Goal: Obtain resource: Download file/media

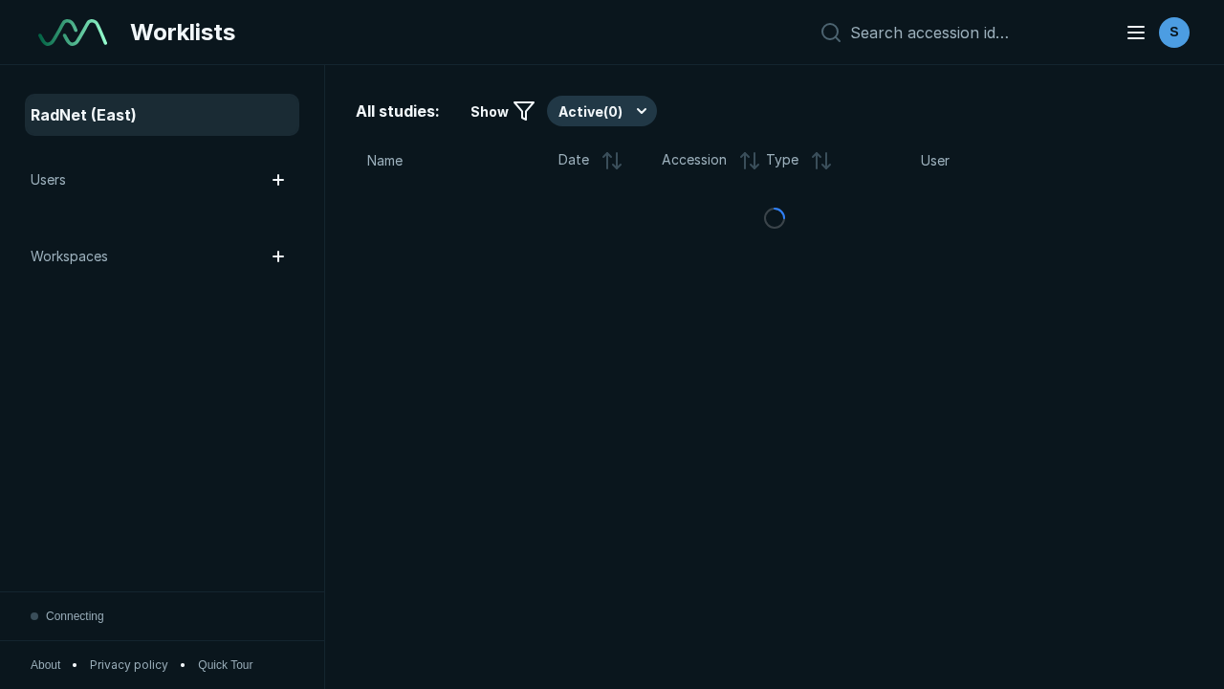
scroll to position [5223, 7967]
